Goal: Task Accomplishment & Management: Use online tool/utility

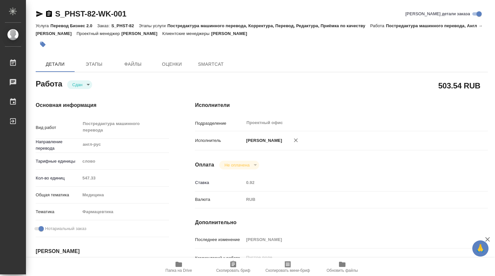
type textarea "x"
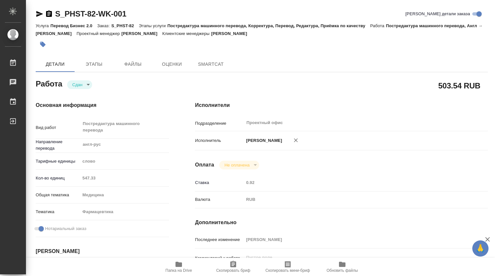
type textarea "x"
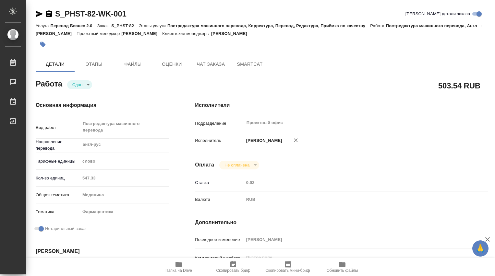
type textarea "x"
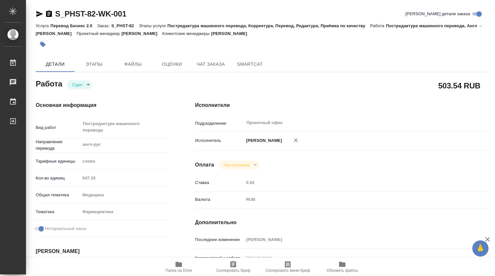
type textarea "x"
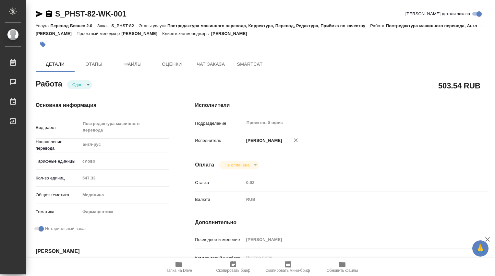
click at [56, 176] on div "Кол-во единиц 547.33" at bounding box center [102, 178] width 133 height 11
